Goal: Information Seeking & Learning: Learn about a topic

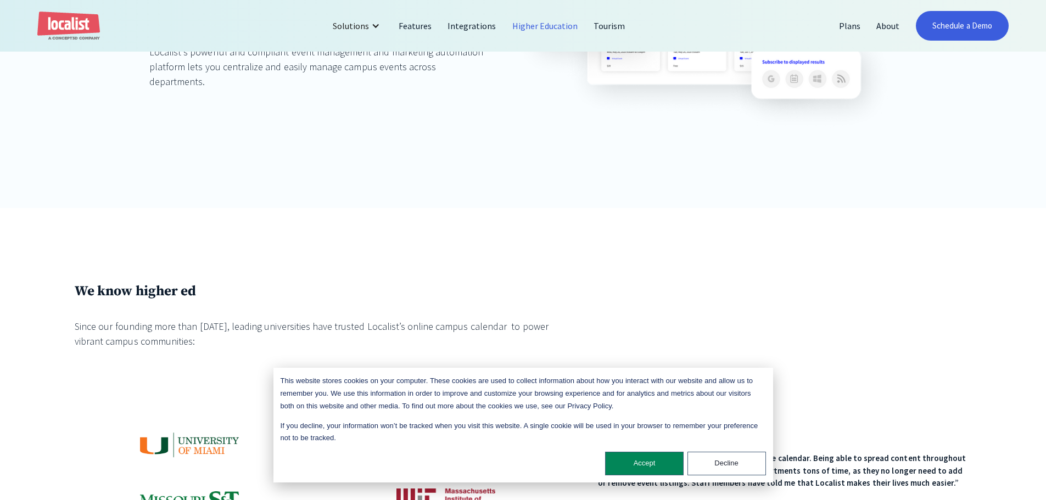
scroll to position [384, 0]
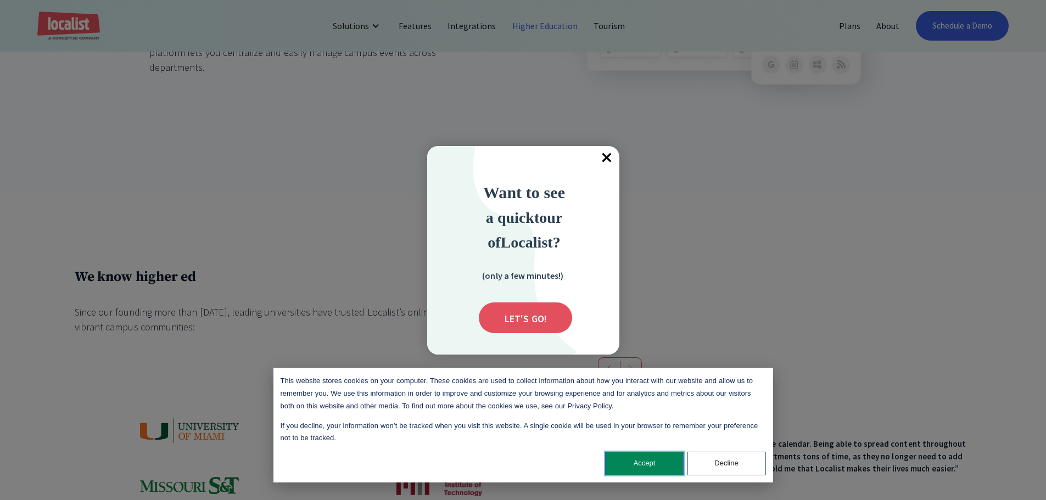
click at [654, 463] on button "Accept" at bounding box center [644, 464] width 79 height 24
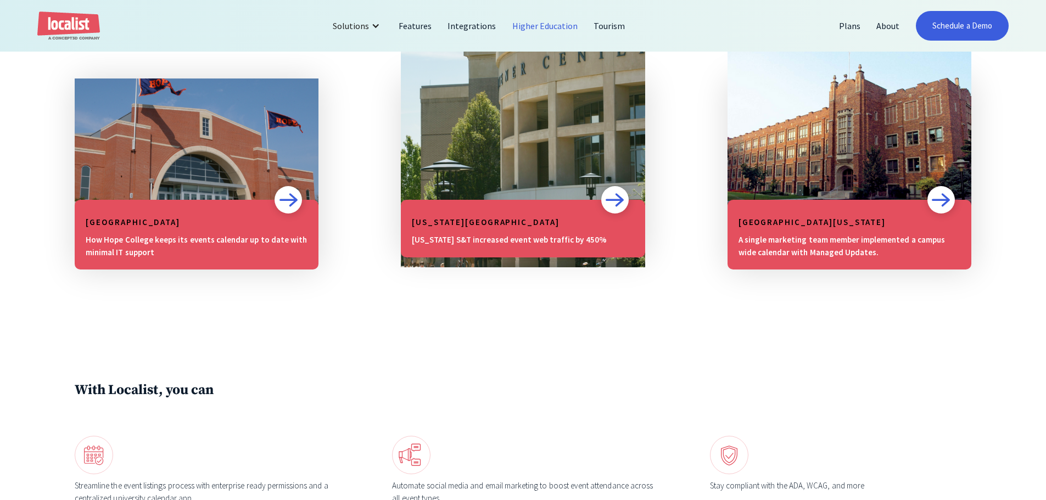
scroll to position [1043, 0]
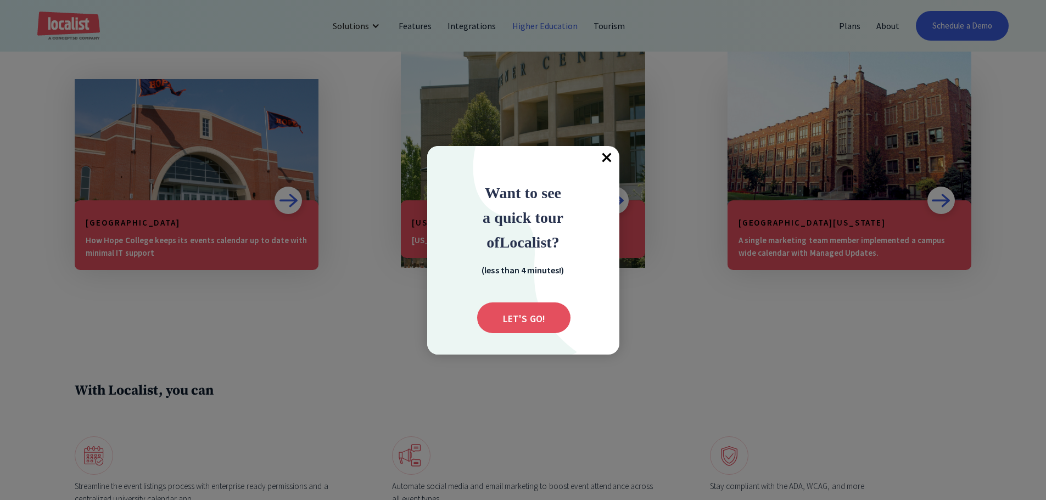
click at [608, 157] on span "×" at bounding box center [607, 158] width 24 height 24
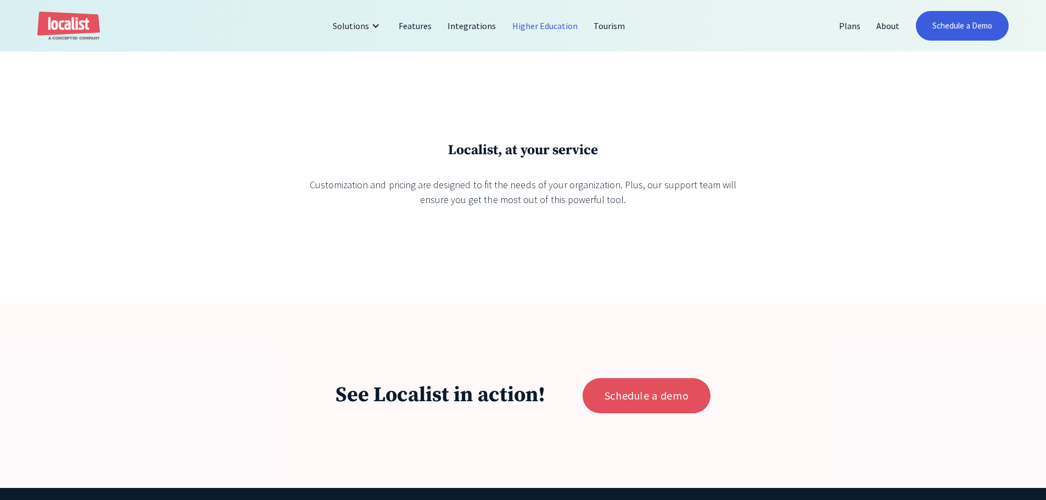
scroll to position [2801, 0]
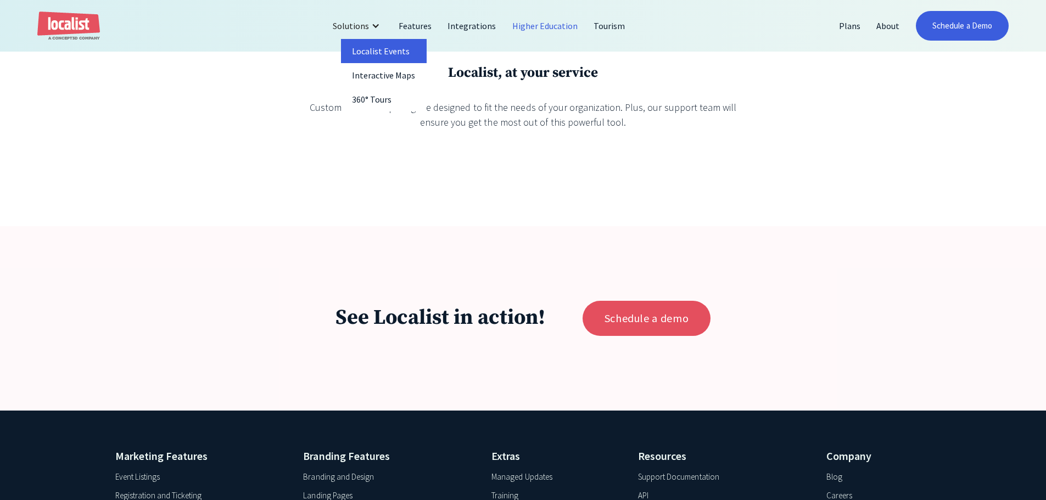
click at [391, 44] on link "Localist Events" at bounding box center [384, 51] width 86 height 24
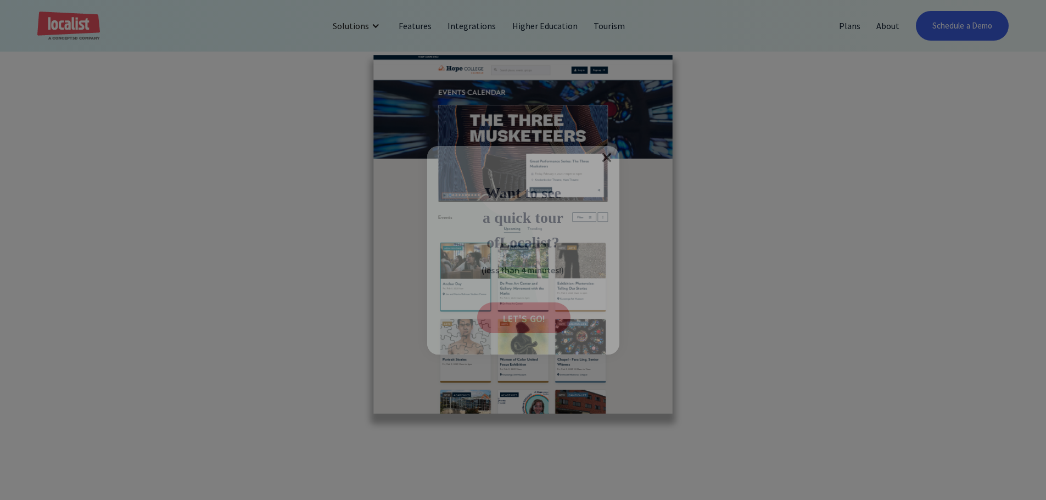
scroll to position [2581, 0]
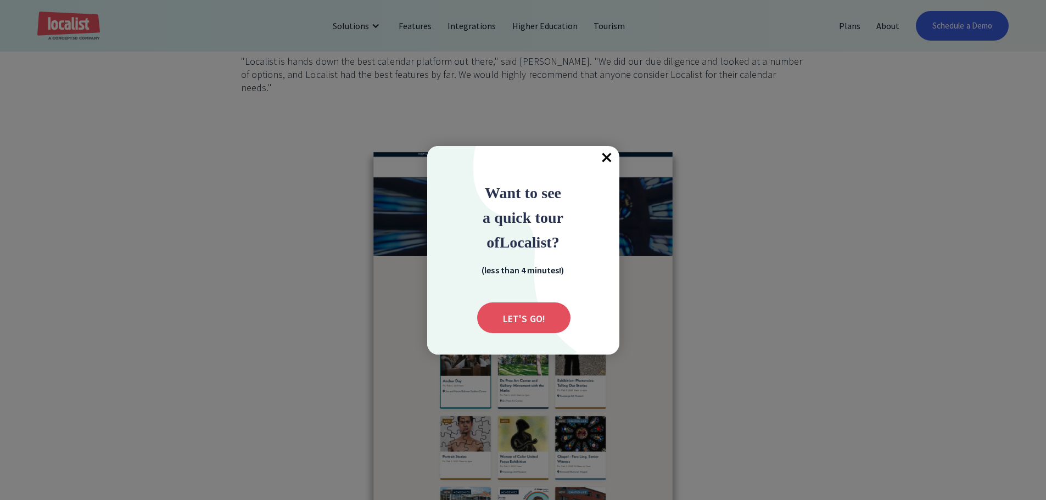
click at [608, 154] on span "×" at bounding box center [607, 158] width 24 height 24
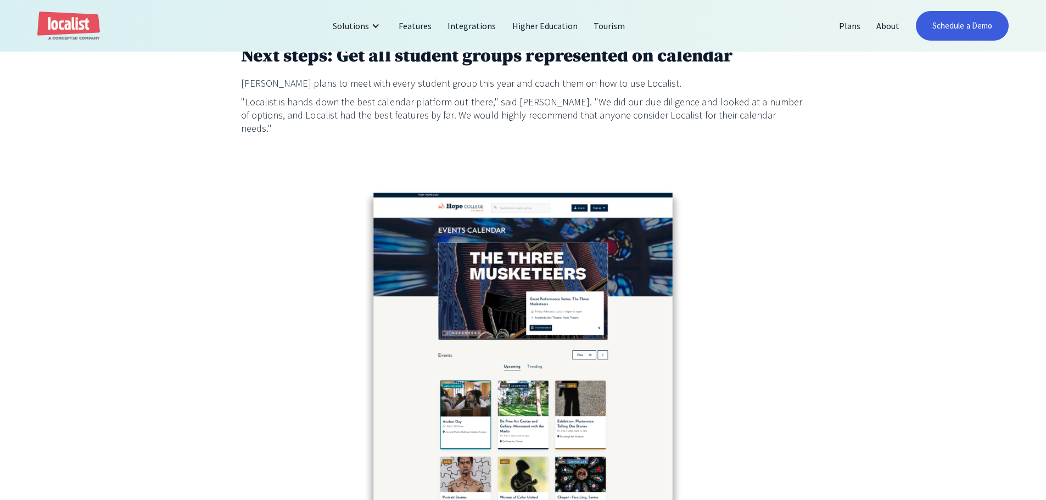
scroll to position [2526, 0]
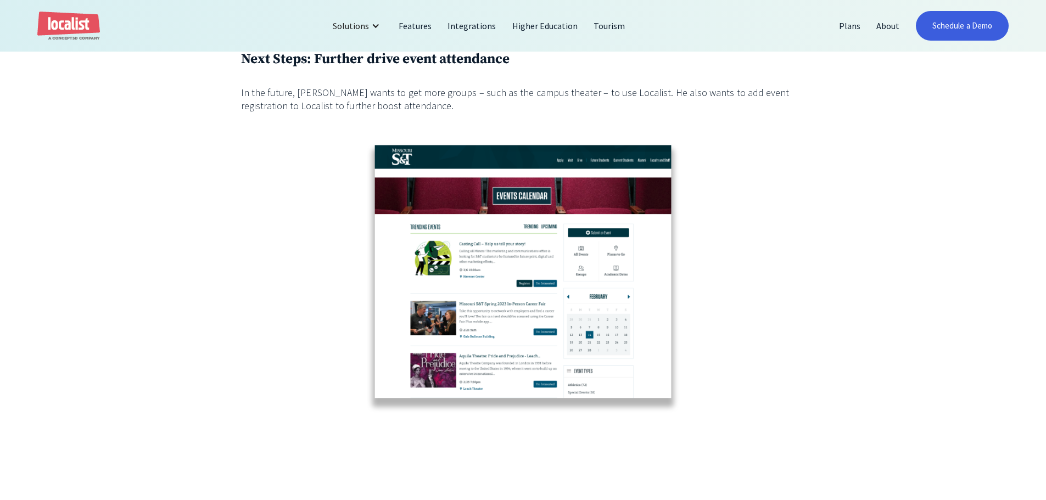
scroll to position [1977, 0]
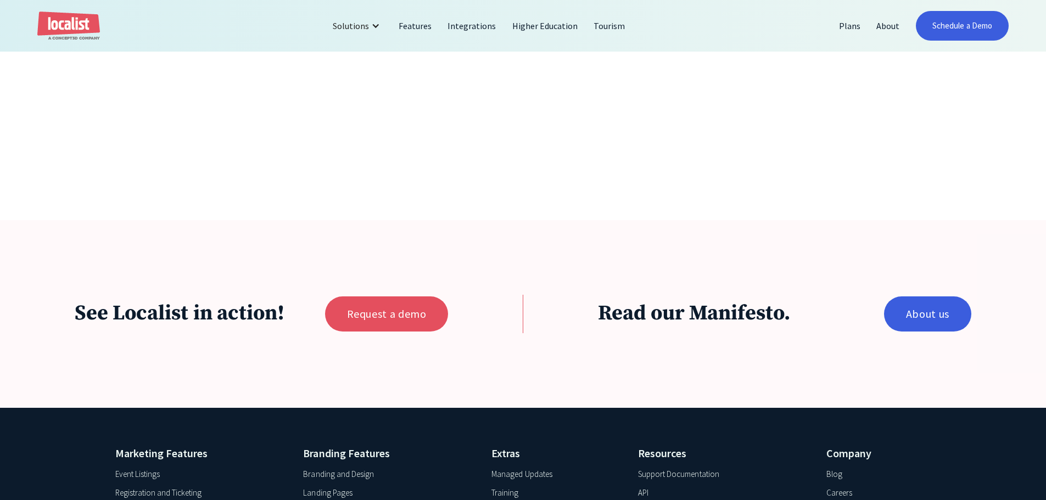
scroll to position [3514, 0]
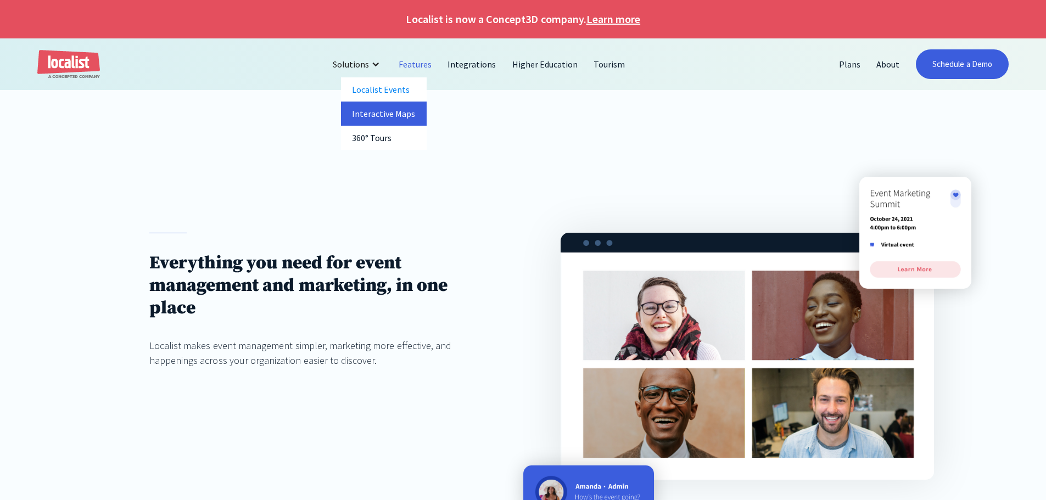
click at [370, 118] on link "Interactive Maps" at bounding box center [384, 114] width 86 height 24
click at [367, 137] on link "360° Tours" at bounding box center [384, 138] width 86 height 24
click at [455, 65] on link "Integrations" at bounding box center [472, 64] width 64 height 26
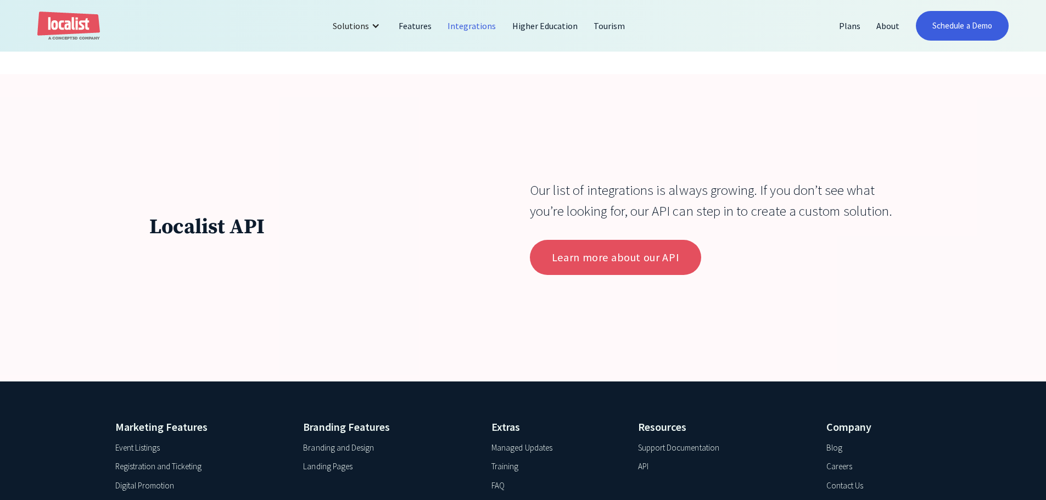
scroll to position [4173, 0]
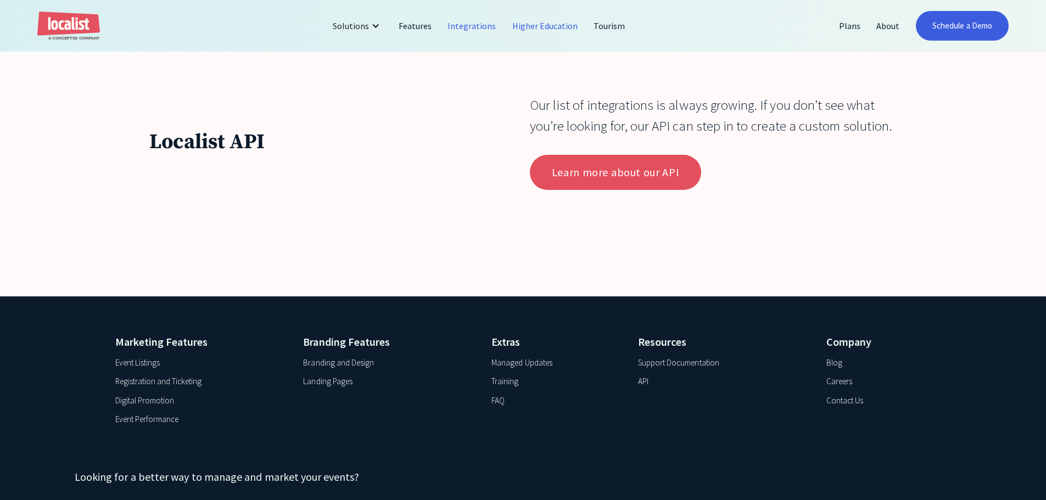
click at [536, 22] on link "Higher Education" at bounding box center [546, 26] width 82 height 26
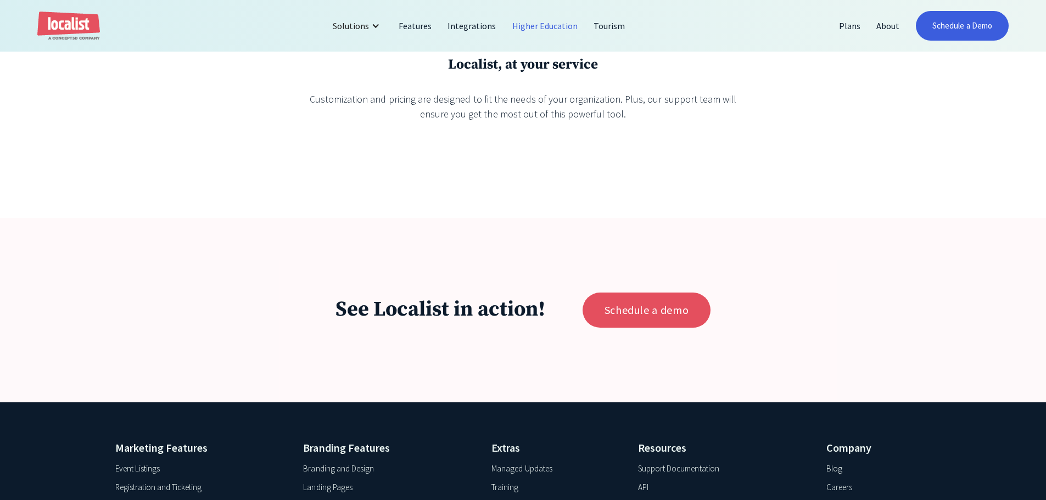
scroll to position [2930, 0]
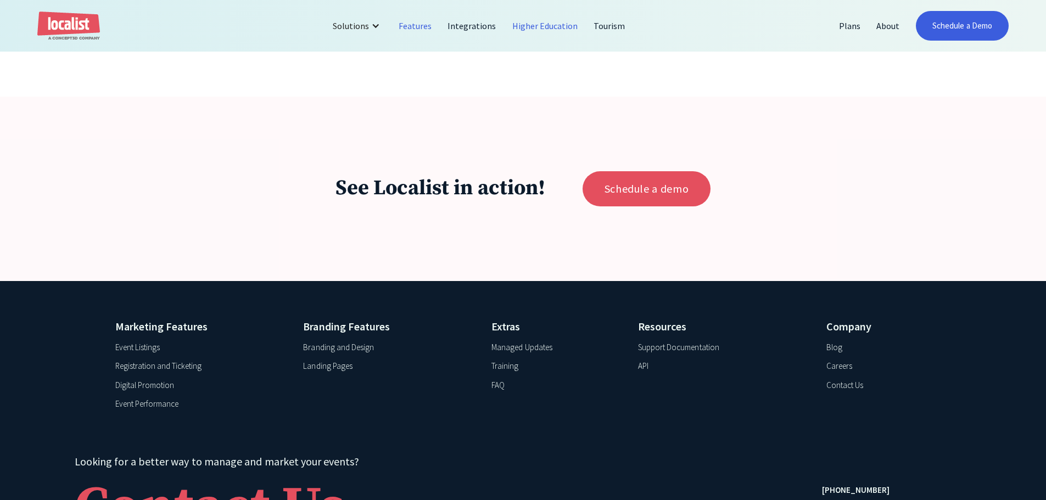
click at [422, 31] on link "Features" at bounding box center [415, 26] width 49 height 26
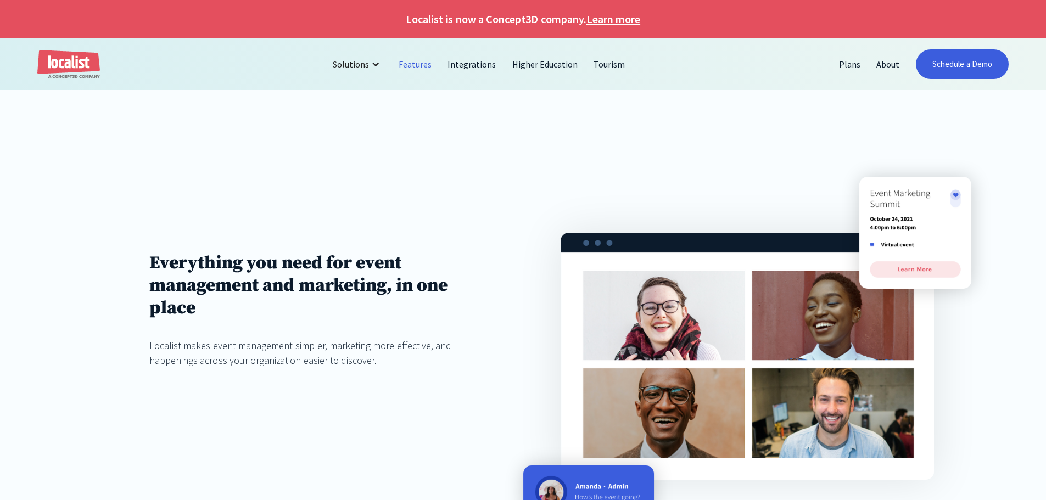
drag, startPoint x: 595, startPoint y: 114, endPoint x: 579, endPoint y: 153, distance: 42.1
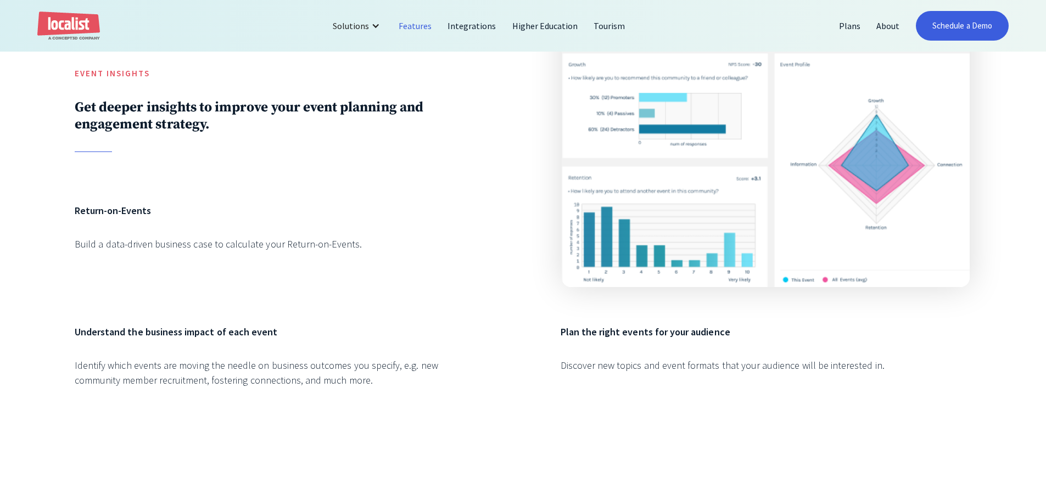
scroll to position [1345, 0]
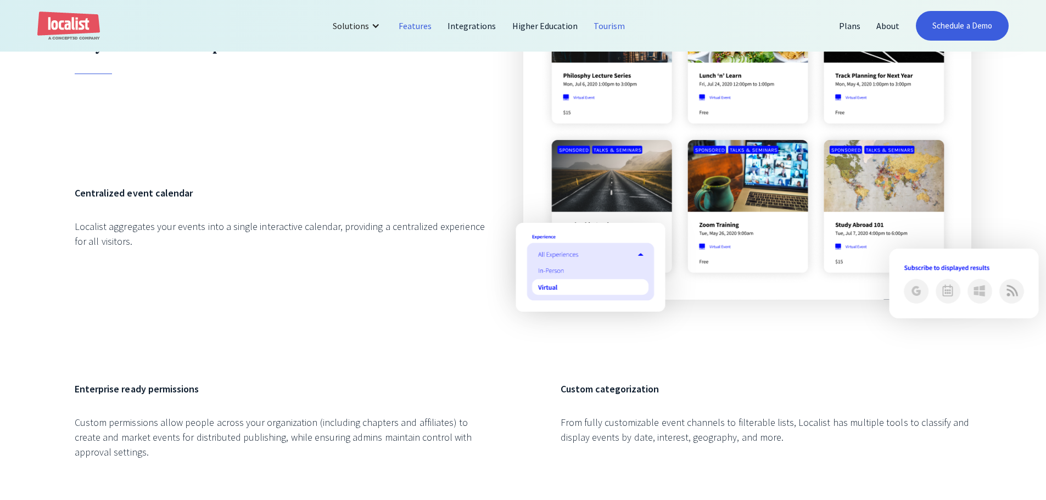
click at [610, 30] on link "Tourism" at bounding box center [609, 26] width 47 height 26
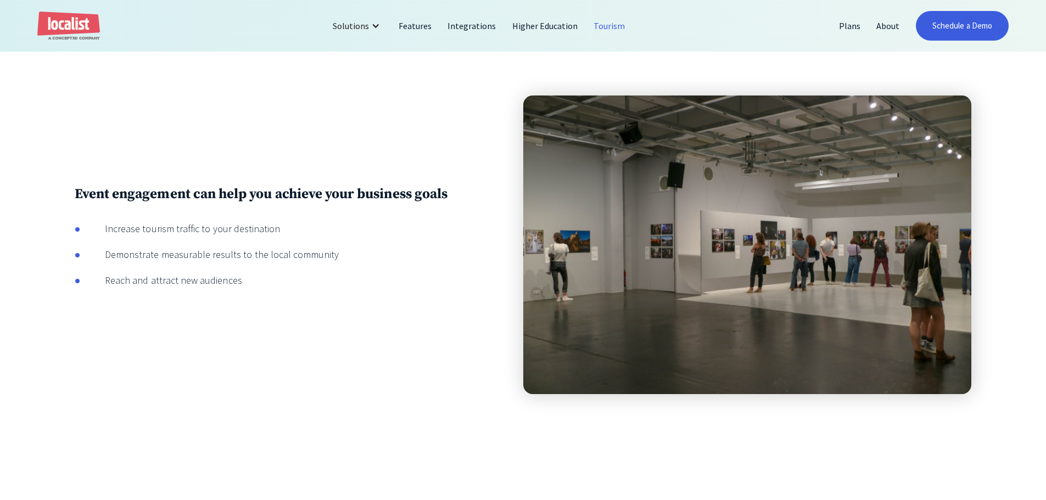
scroll to position [988, 0]
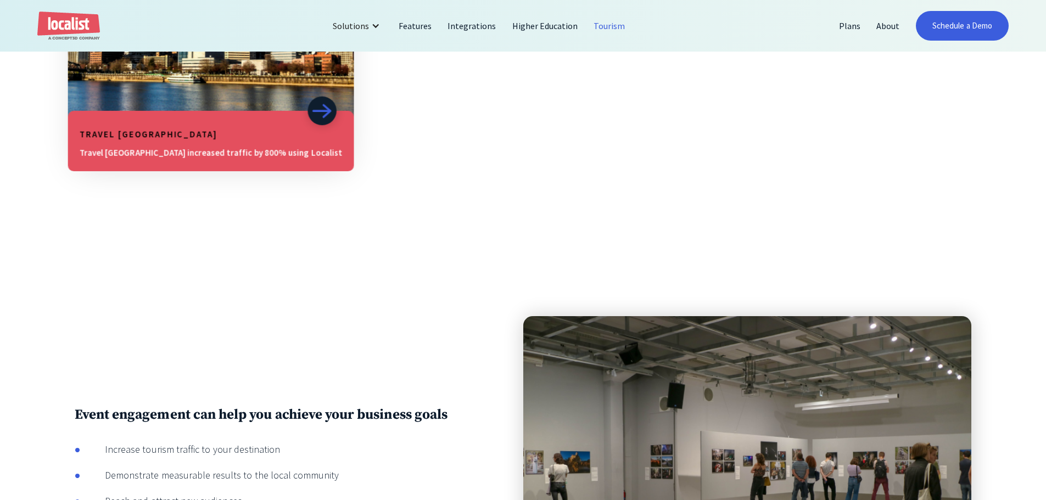
click at [230, 137] on h5 "Travel [GEOGRAPHIC_DATA]" at bounding box center [211, 134] width 262 height 13
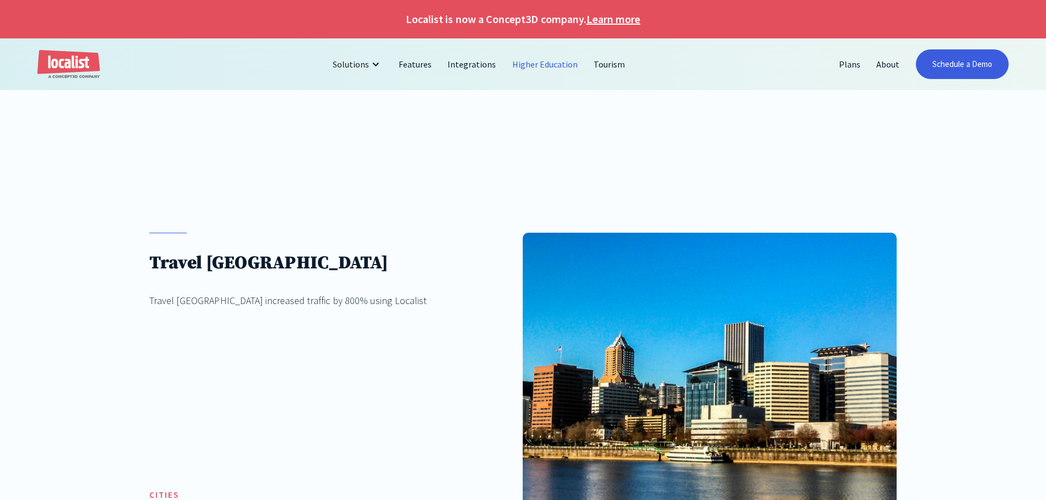
click at [548, 62] on link "Higher Education" at bounding box center [546, 64] width 82 height 26
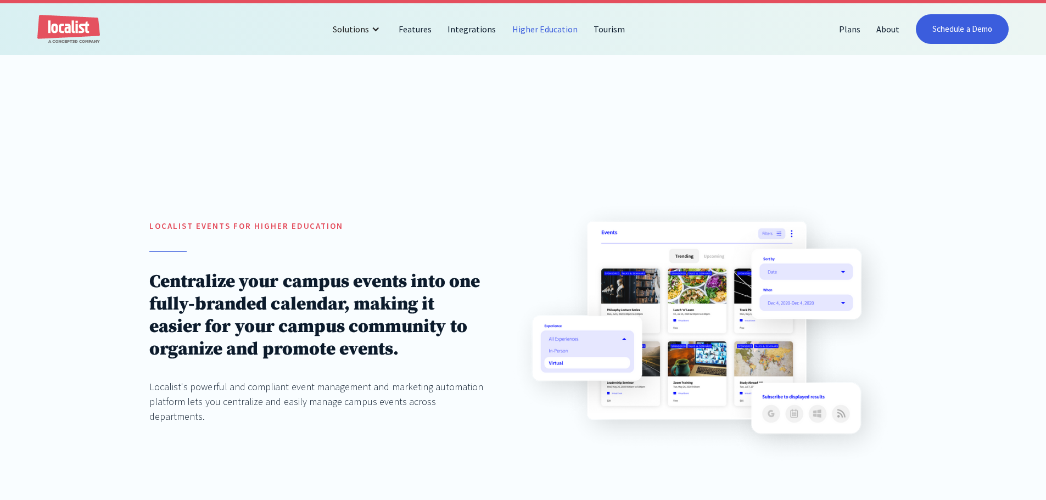
scroll to position [55, 0]
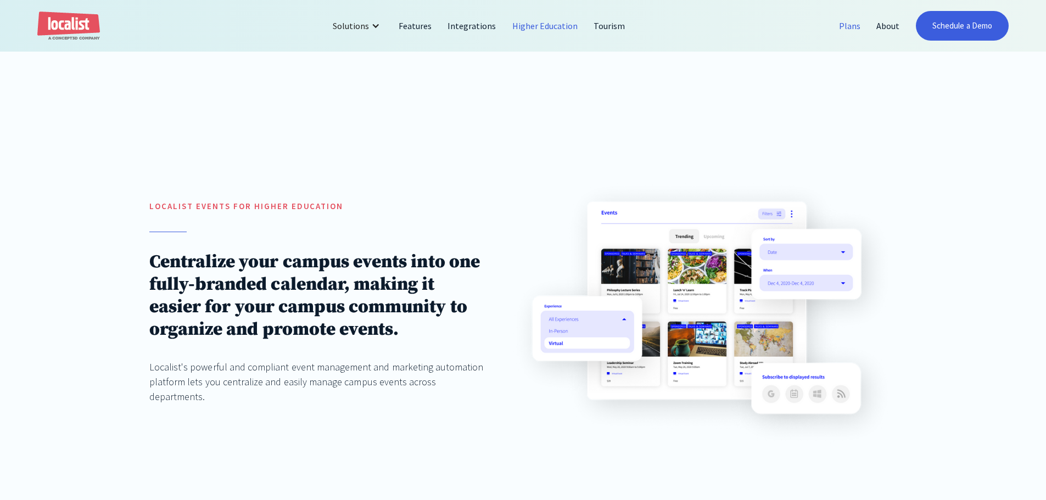
click at [852, 30] on link "Plans" at bounding box center [849, 26] width 37 height 26
